Goal: Find contact information: Find contact information

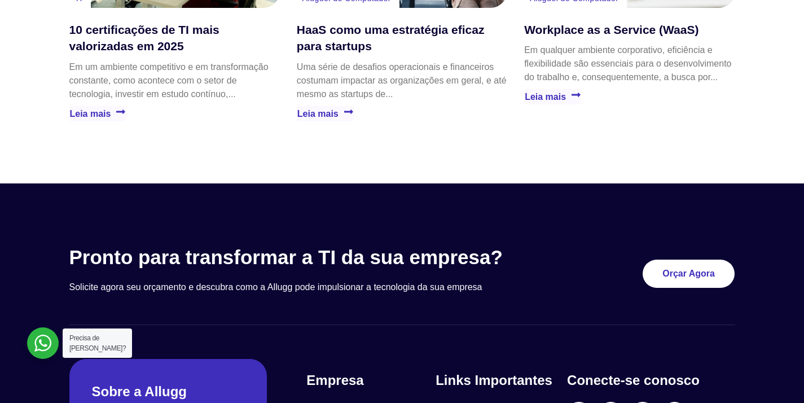
scroll to position [3358, 0]
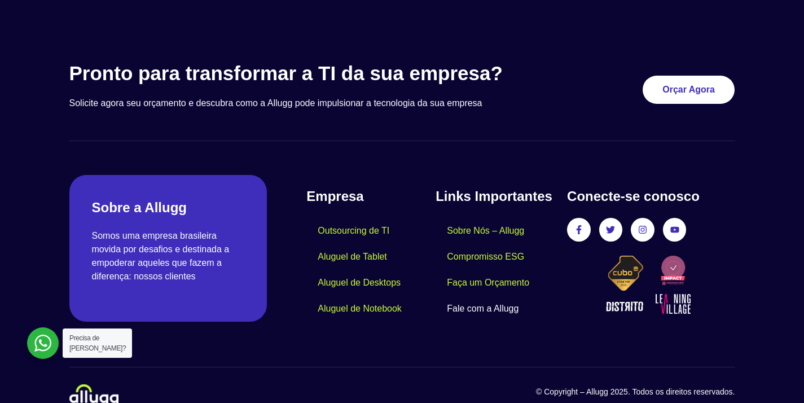
click at [476, 296] on link "Fale com a Allugg" at bounding box center [482, 309] width 94 height 26
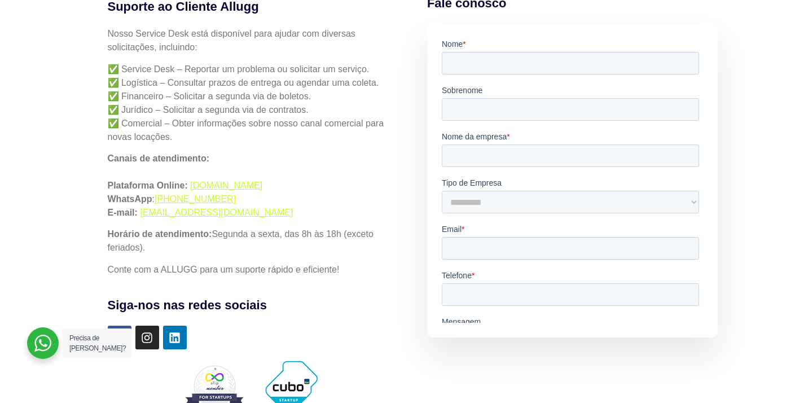
scroll to position [227, 0]
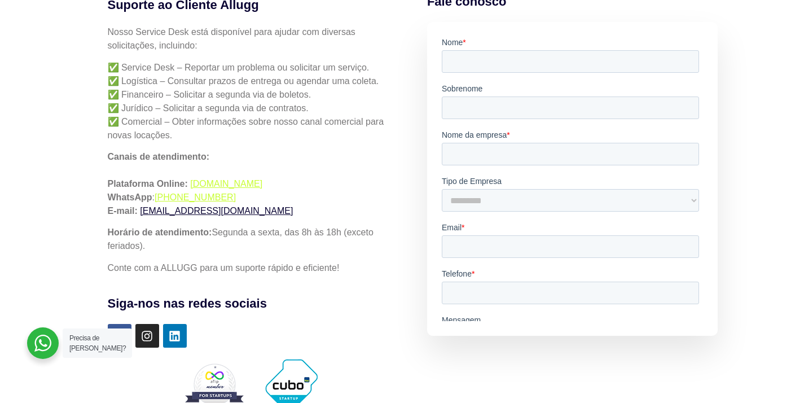
click at [187, 213] on link "servicedesk-help@allugg.com.br" at bounding box center [216, 211] width 153 height 10
